Goal: Information Seeking & Learning: Find specific fact

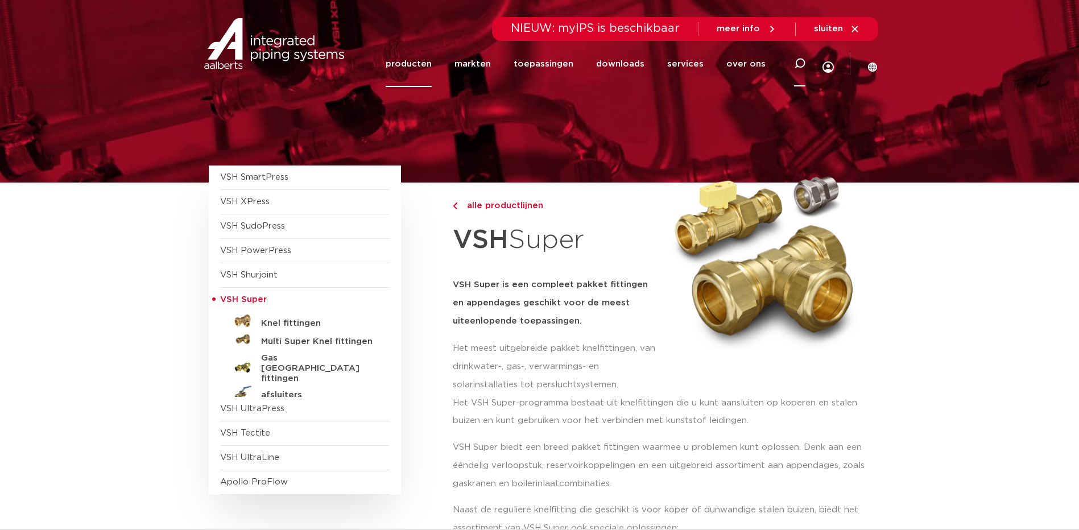
click at [802, 63] on icon at bounding box center [799, 63] width 11 height 11
paste input "1032000100"
type input "1032000100"
click button "Zoeken" at bounding box center [0, 0] width 0 height 0
